Goal: Use online tool/utility

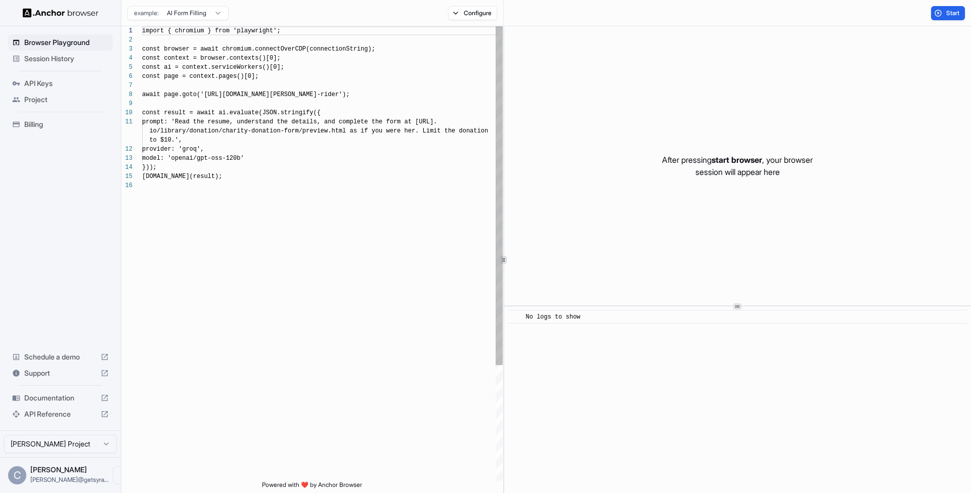
scroll to position [91, 0]
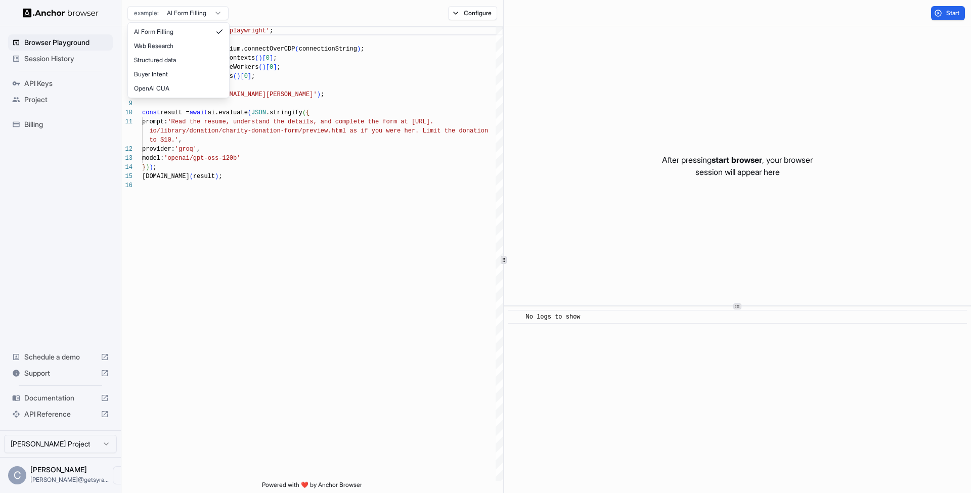
click at [178, 13] on html "Browser Playground Session History API Keys Project Billing Schedule a demo Sup…" at bounding box center [485, 246] width 971 height 493
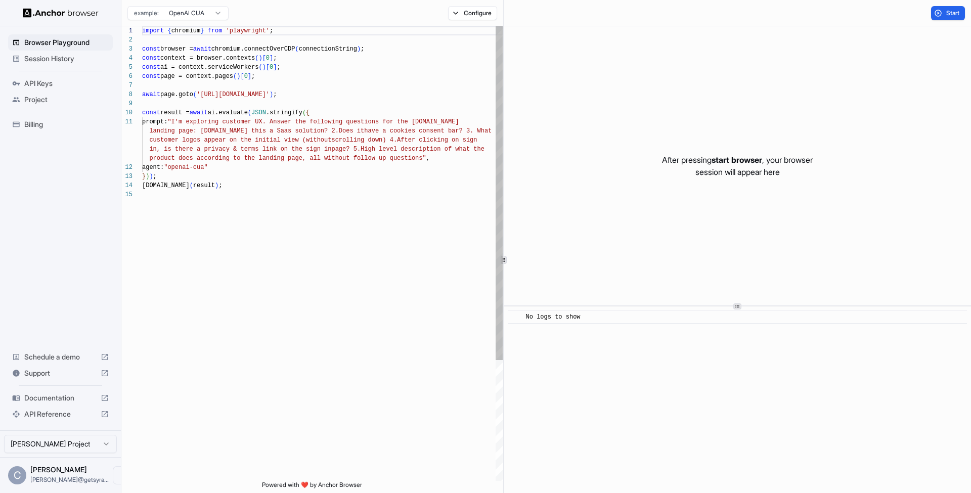
type textarea "**********"
click at [272, 194] on div at bounding box center [322, 194] width 361 height 9
click at [954, 18] on button "Start" at bounding box center [948, 13] width 34 height 14
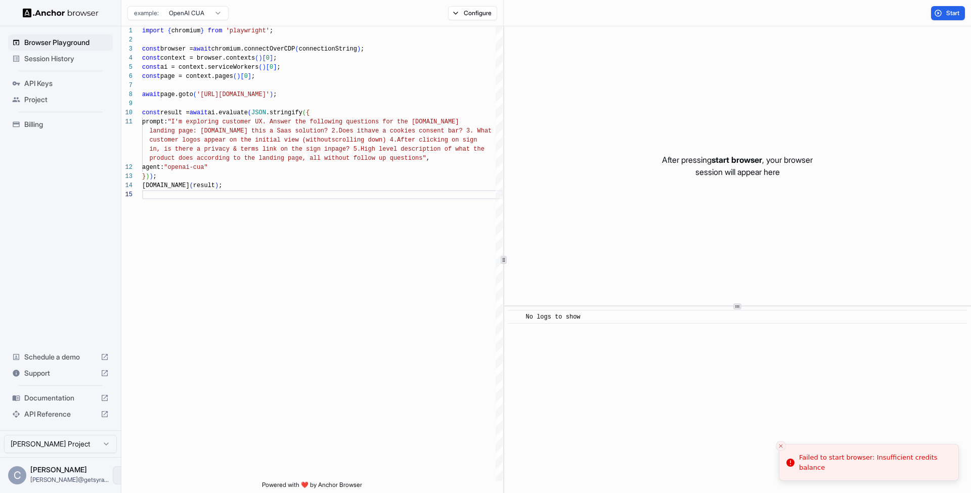
click at [118, 471] on icon "Open menu" at bounding box center [122, 475] width 8 height 8
click at [62, 474] on span "Logout" at bounding box center [53, 475] width 23 height 10
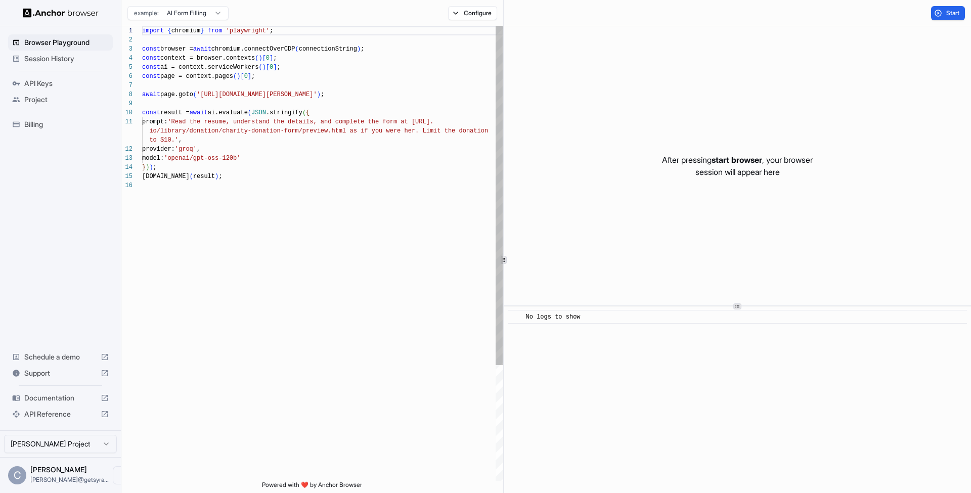
scroll to position [91, 0]
type textarea "**********"
click at [449, 231] on div "import { chromium } from 'playwright' ; const browser = await chromium.connectO…" at bounding box center [322, 330] width 361 height 609
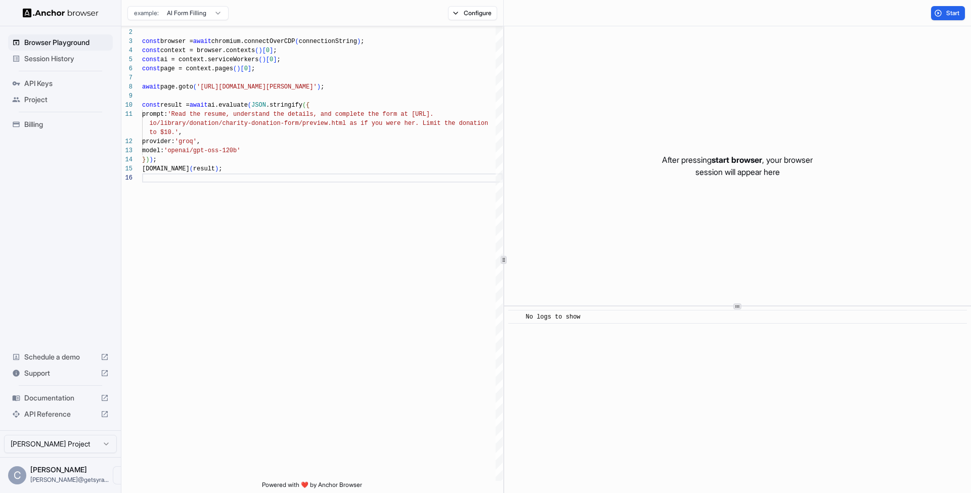
click at [35, 17] on img at bounding box center [61, 13] width 76 height 10
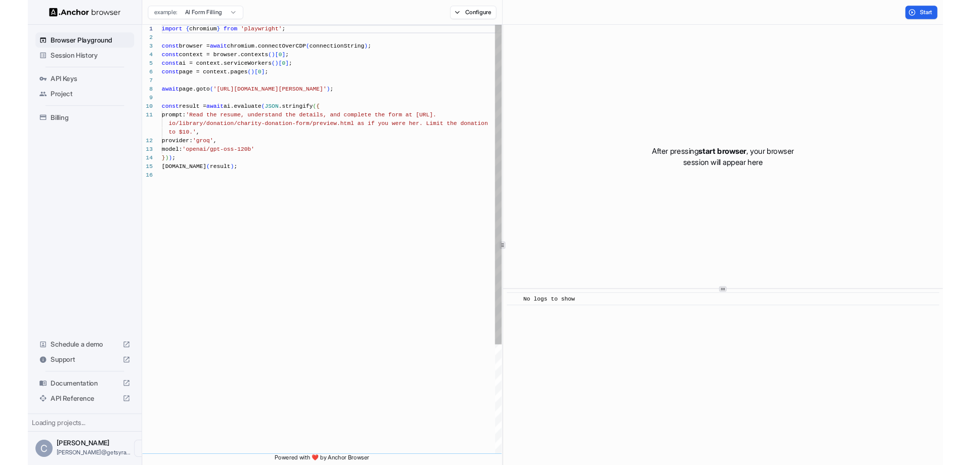
scroll to position [91, 0]
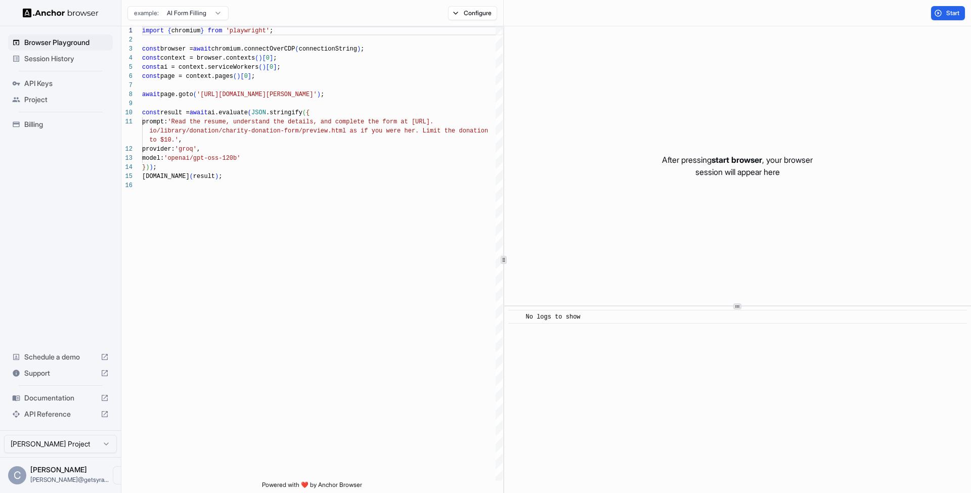
click at [747, 0] on div "Start" at bounding box center [737, 13] width 467 height 26
